Goal: Information Seeking & Learning: Learn about a topic

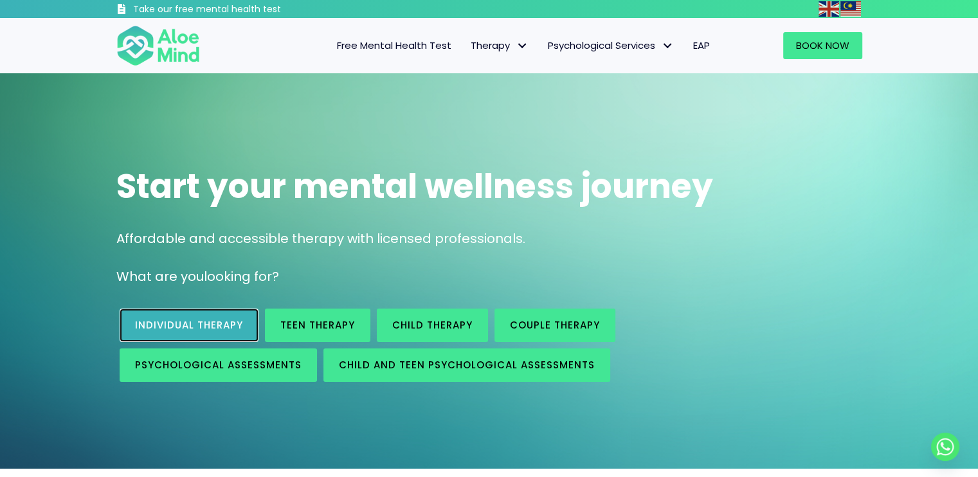
click at [172, 326] on span "Individual therapy" at bounding box center [189, 325] width 108 height 14
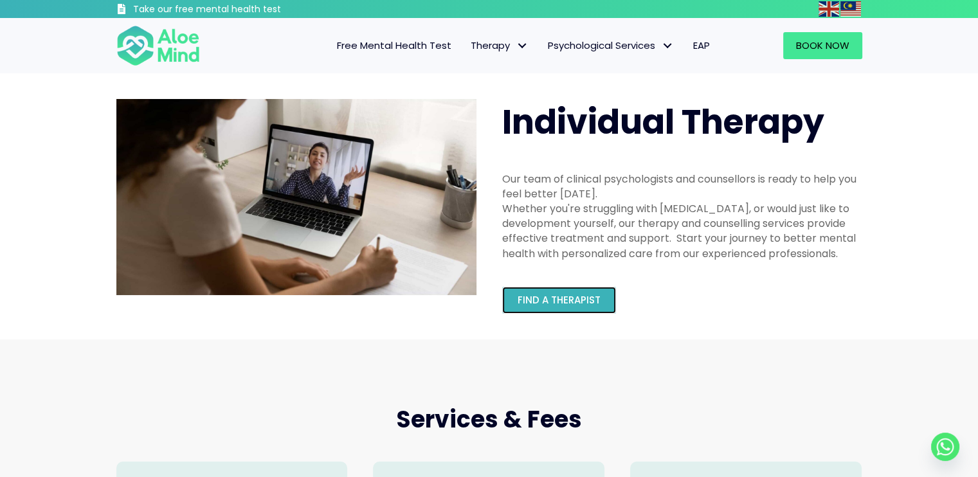
click at [559, 307] on link "Find a therapist" at bounding box center [559, 300] width 114 height 27
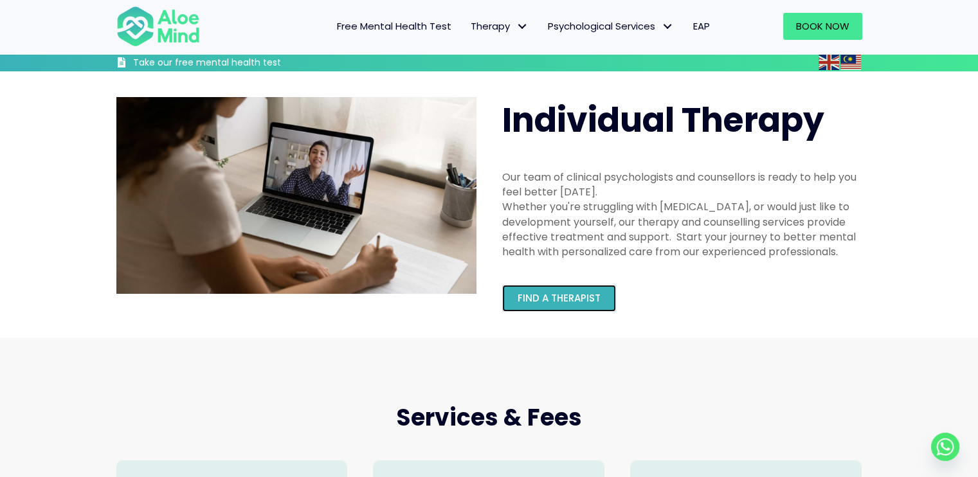
scroll to position [343, 0]
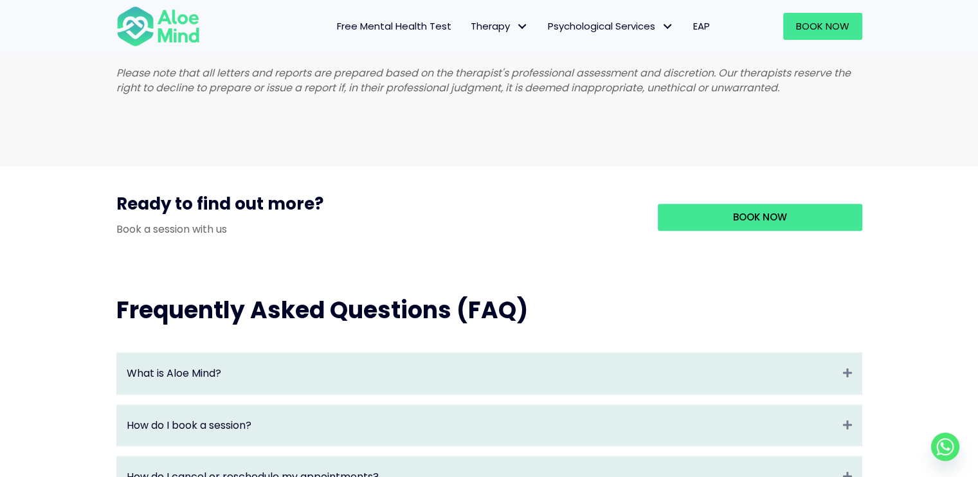
scroll to position [1286, 0]
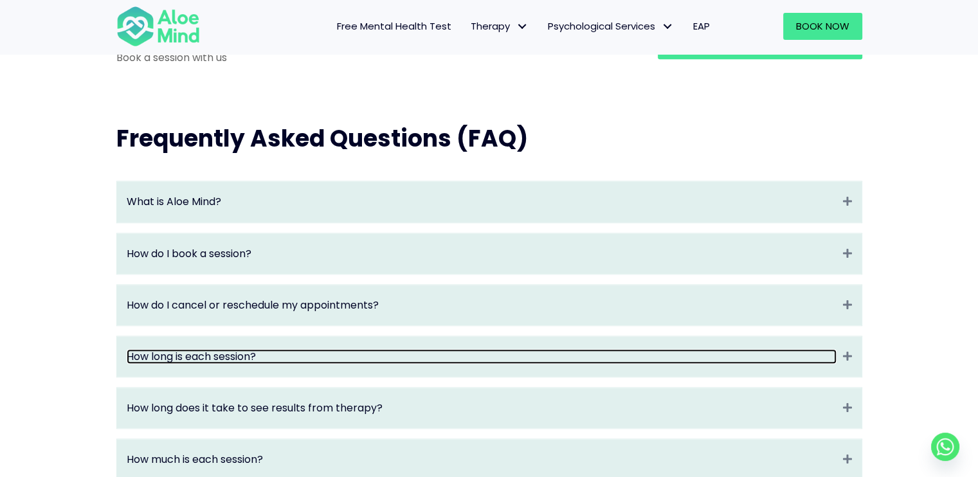
click at [366, 364] on link "How long is each session?" at bounding box center [482, 356] width 710 height 15
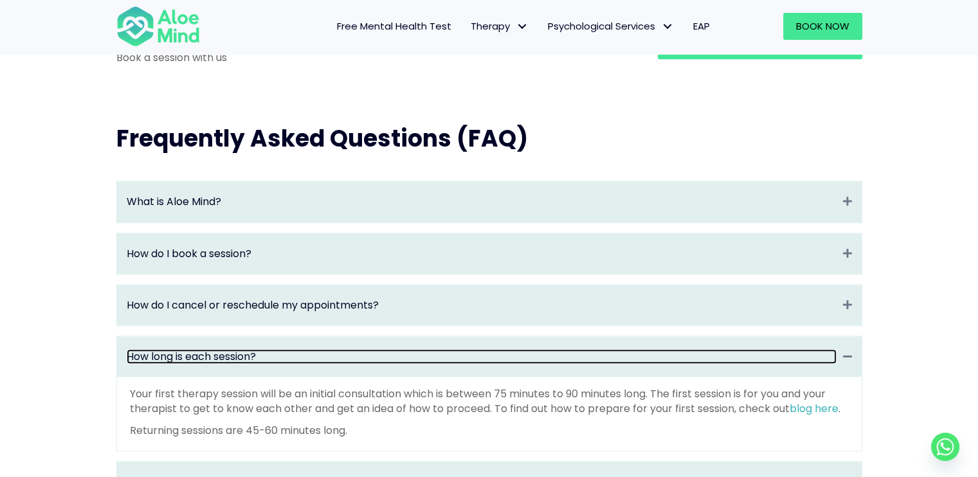
click at [365, 364] on link "How long is each session?" at bounding box center [482, 356] width 710 height 15
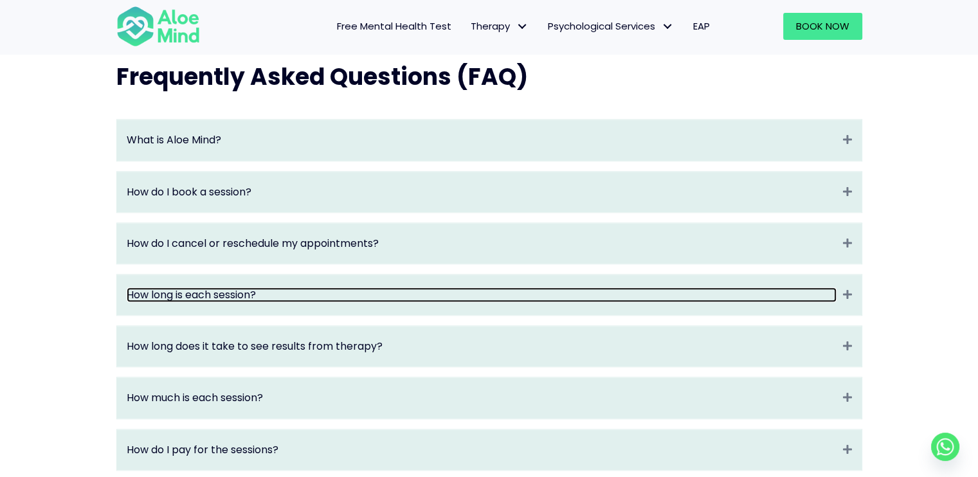
scroll to position [1371, 0]
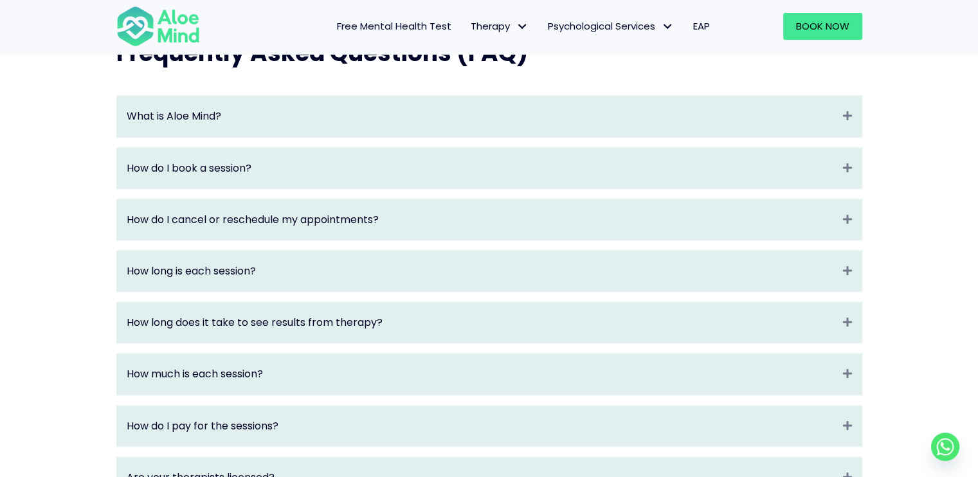
click at [393, 291] on div "How long is each session? Expand" at bounding box center [489, 271] width 744 height 41
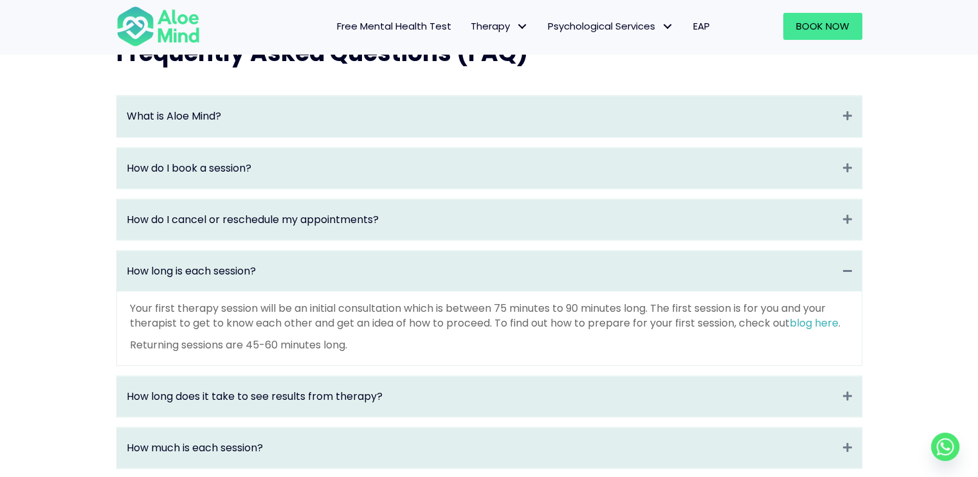
click at [393, 291] on div "How long is each session? Collapse" at bounding box center [489, 271] width 744 height 41
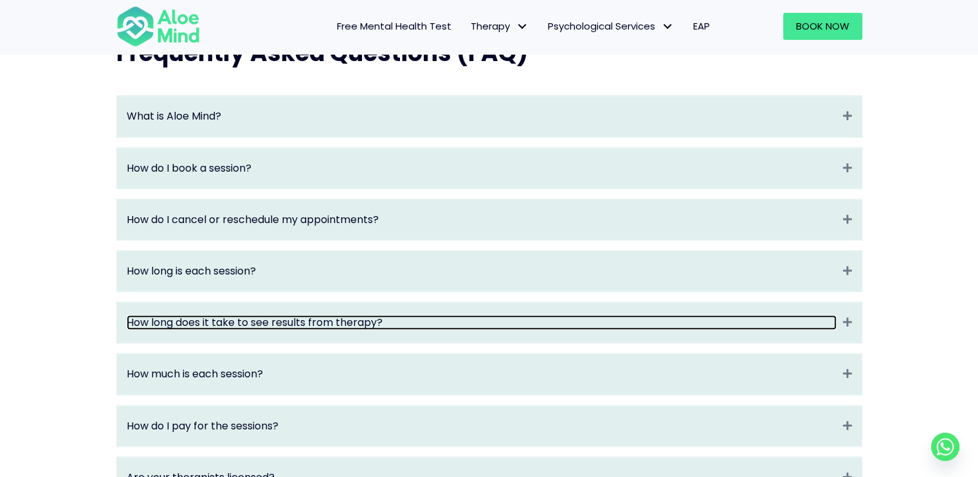
click at [359, 330] on link "How long does it take to see results from therapy?" at bounding box center [482, 322] width 710 height 15
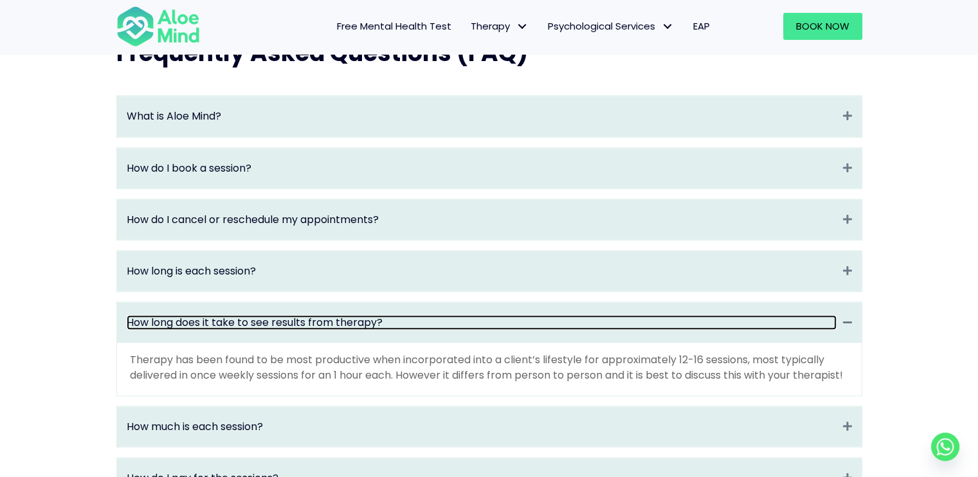
click at [359, 330] on link "How long does it take to see results from therapy?" at bounding box center [482, 322] width 710 height 15
